Goal: Contribute content

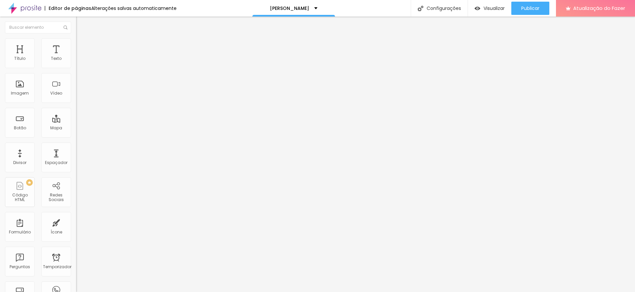
click at [80, 57] on font "Trocar imagem" at bounding box center [96, 54] width 32 height 6
click at [76, 62] on input "[URL][DOMAIN_NAME]" at bounding box center [115, 59] width 79 height 7
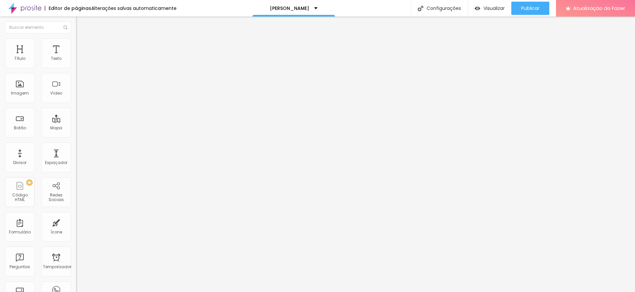
paste input "[URL][DOMAIN_NAME]"
type input "[URL][DOMAIN_NAME]"
click at [76, 62] on input "[URL][DOMAIN_NAME]" at bounding box center [115, 59] width 79 height 7
paste input "[URL][DOMAIN_NAME]"
type input "[URL][DOMAIN_NAME]"
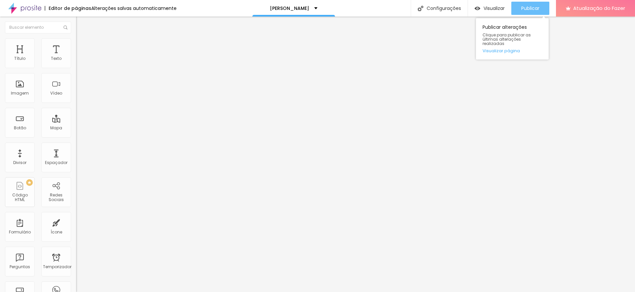
click at [521, 11] on font "Publicar" at bounding box center [530, 8] width 18 height 7
click at [81, 25] on img "button" at bounding box center [83, 23] width 5 height 5
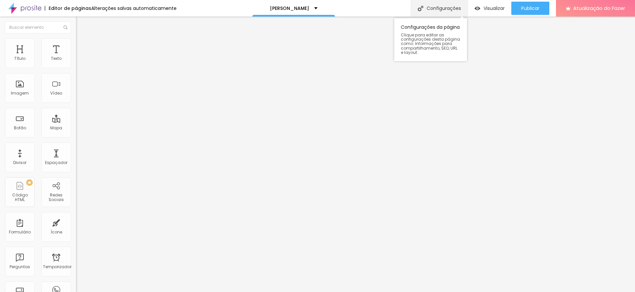
click at [430, 3] on div "Configurações" at bounding box center [438, 8] width 57 height 17
click at [76, 124] on div at bounding box center [114, 124] width 76 height 0
